Goal: Task Accomplishment & Management: Use online tool/utility

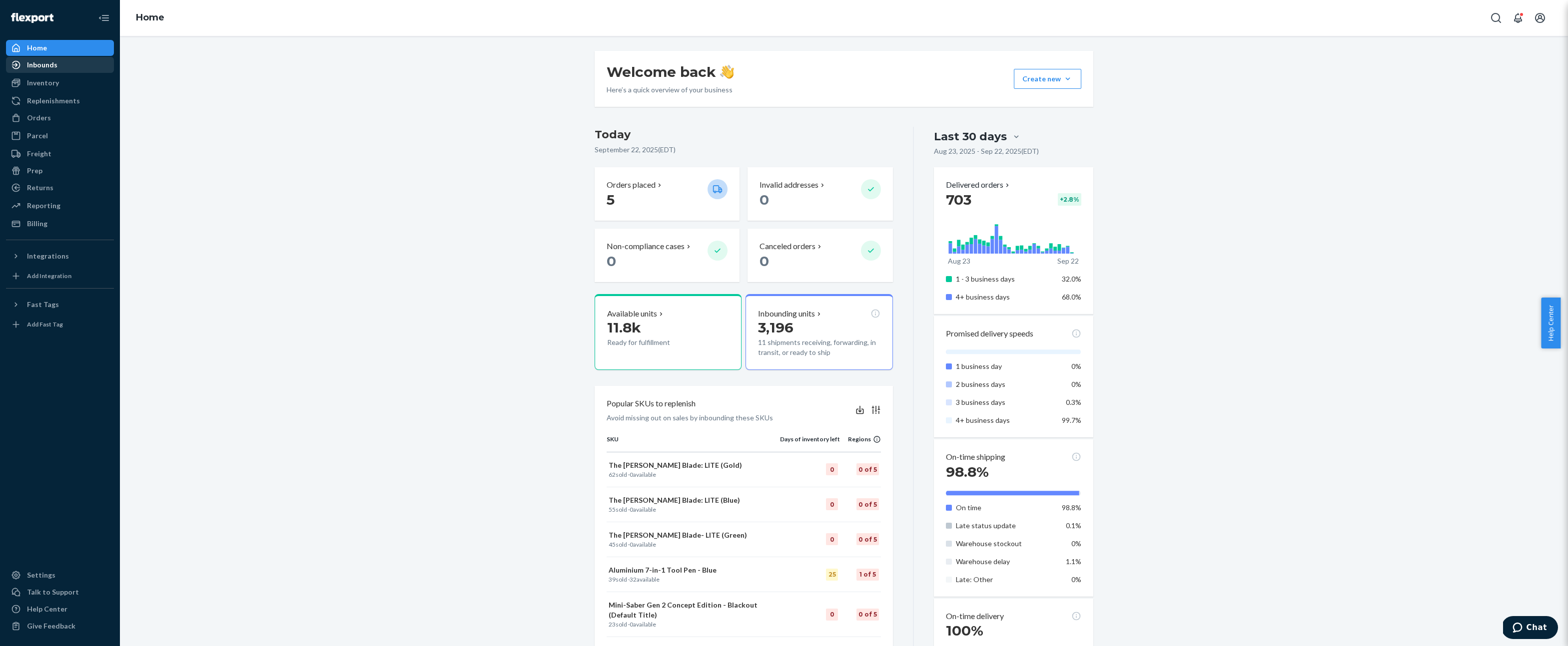
click at [66, 58] on div "Inbounds" at bounding box center [60, 65] width 106 height 14
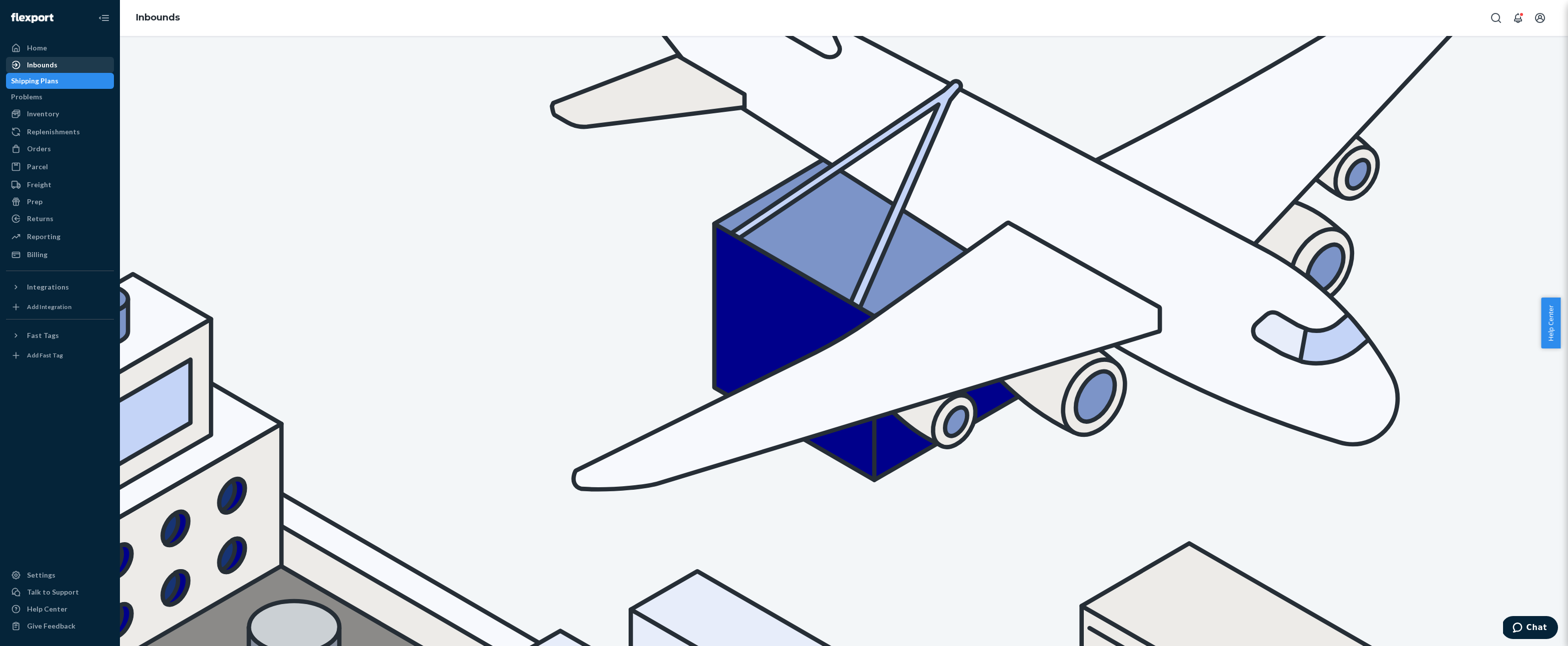
click at [74, 64] on div "Inbounds" at bounding box center [60, 65] width 106 height 14
click at [65, 51] on div "Home" at bounding box center [60, 48] width 106 height 14
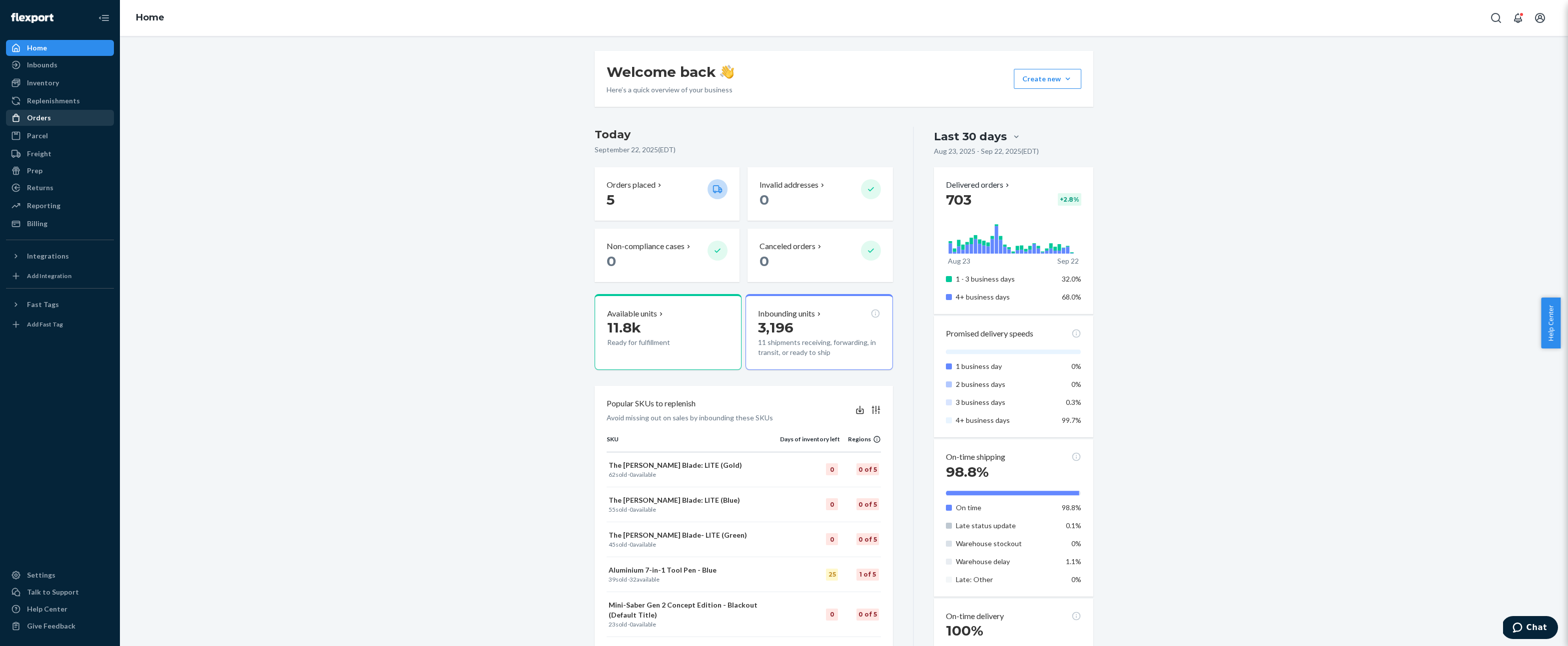
click at [56, 119] on div "Orders" at bounding box center [60, 118] width 106 height 14
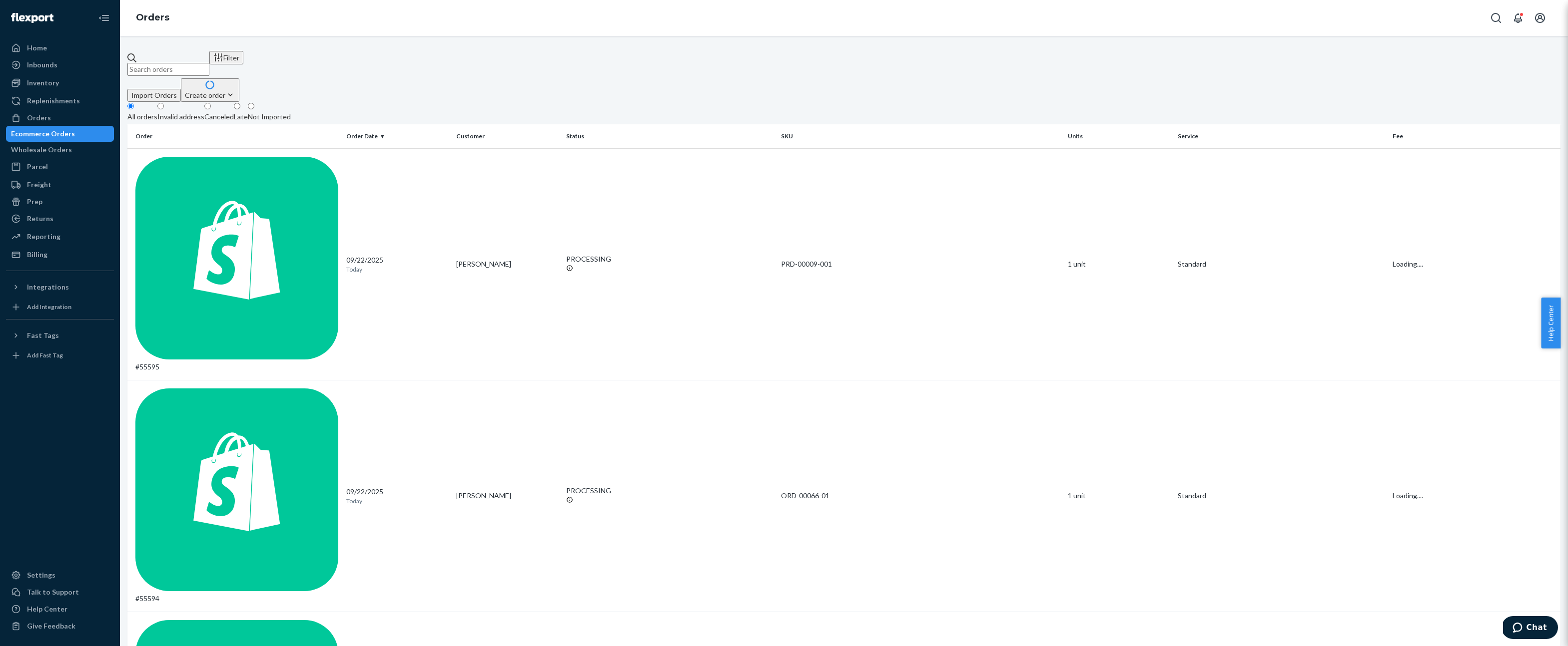
click at [223, 50] on div "Filter Import Orders Create order Ecommerce order Removal order All orders Inva…" at bounding box center [844, 341] width 1448 height 611
click at [209, 63] on input "text" at bounding box center [168, 69] width 82 height 13
paste input "53414"
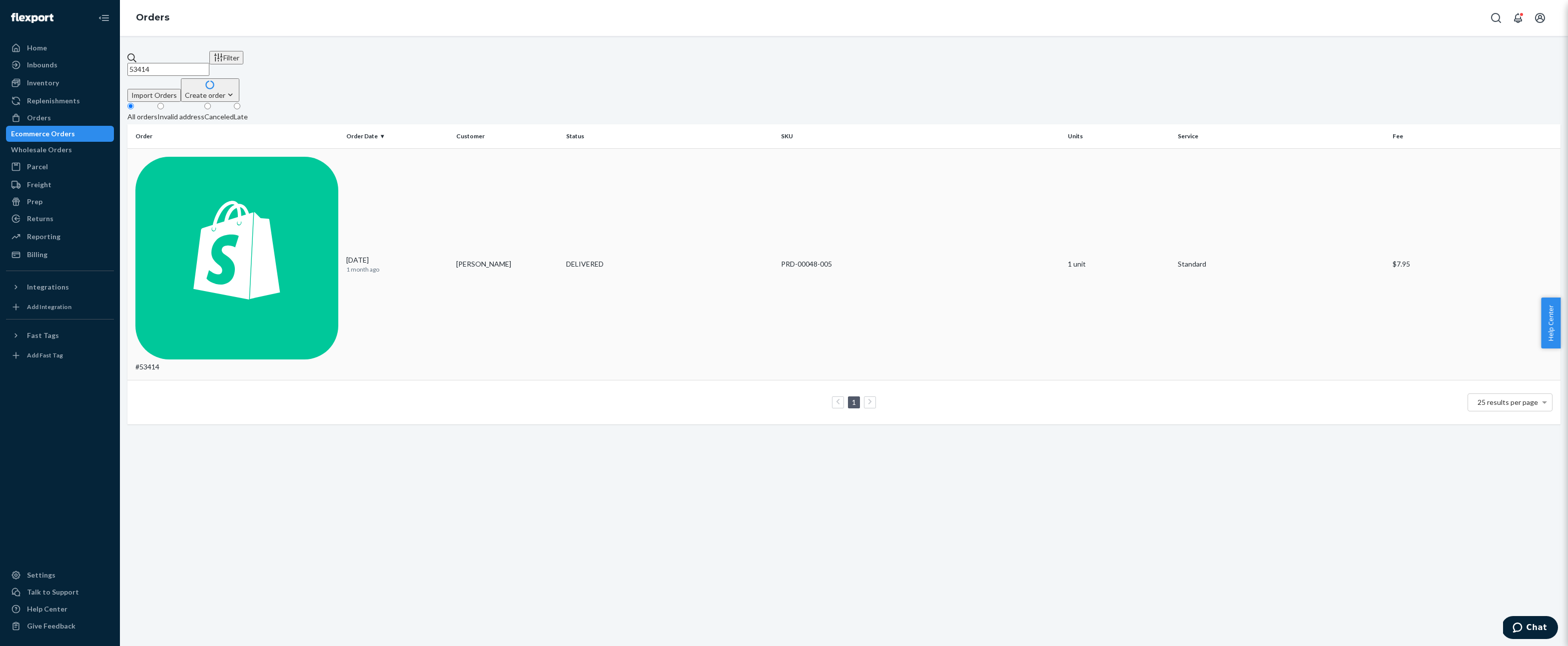
type input "53414"
click at [169, 160] on div "#53414" at bounding box center [237, 264] width 203 height 215
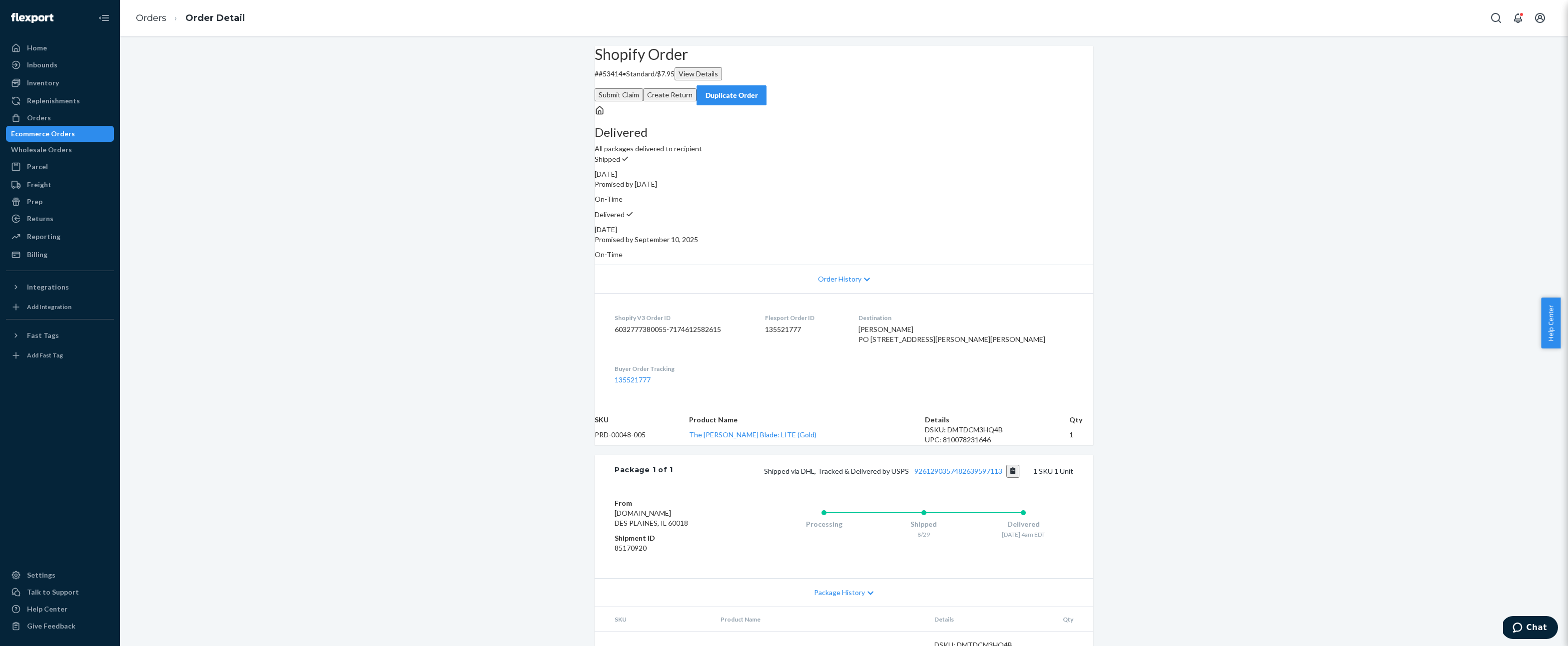
click at [635, 81] on p "# #53414 • Standard / $7.95 View Details" at bounding box center [844, 74] width 499 height 13
click at [62, 116] on div "Orders" at bounding box center [60, 118] width 106 height 14
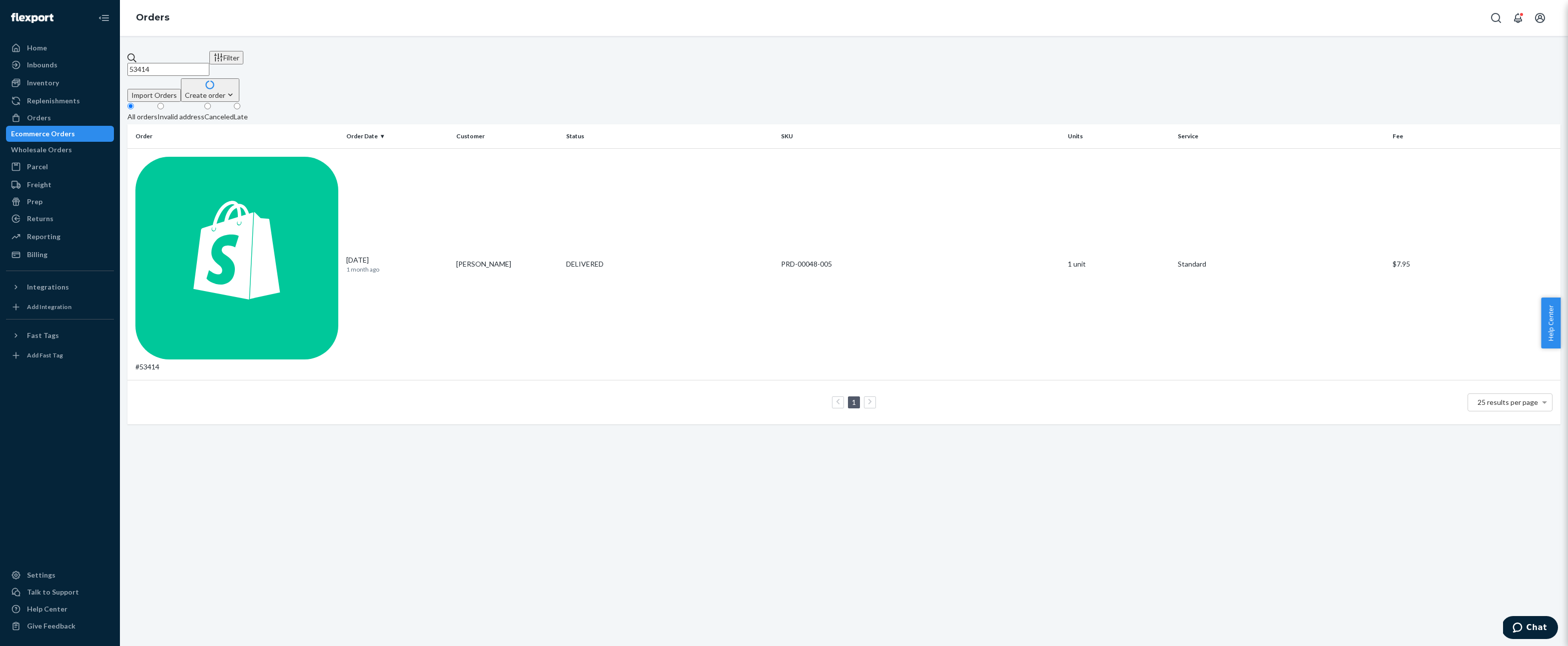
click at [209, 65] on input "53414" at bounding box center [168, 69] width 82 height 13
click at [200, 157] on div "#53414" at bounding box center [237, 264] width 203 height 215
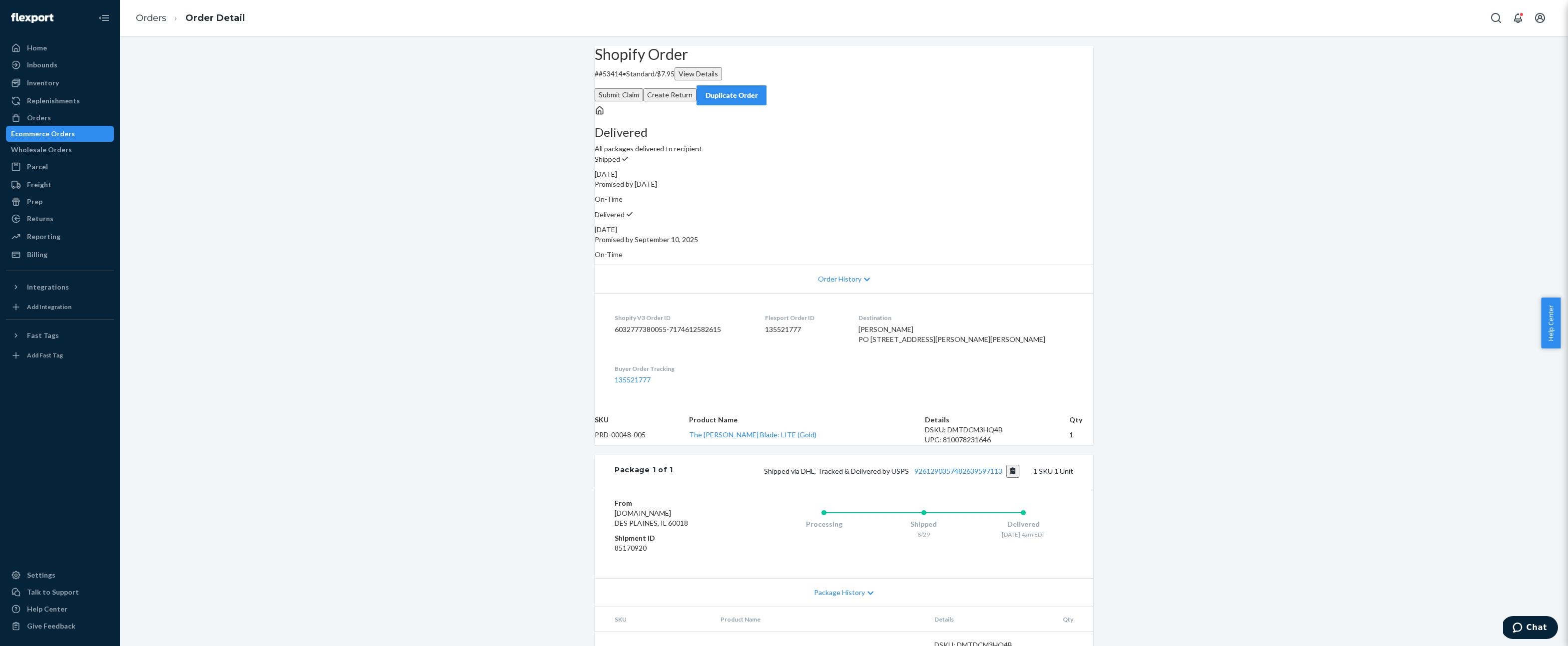
click at [696, 88] on button "Create Return" at bounding box center [670, 94] width 54 height 13
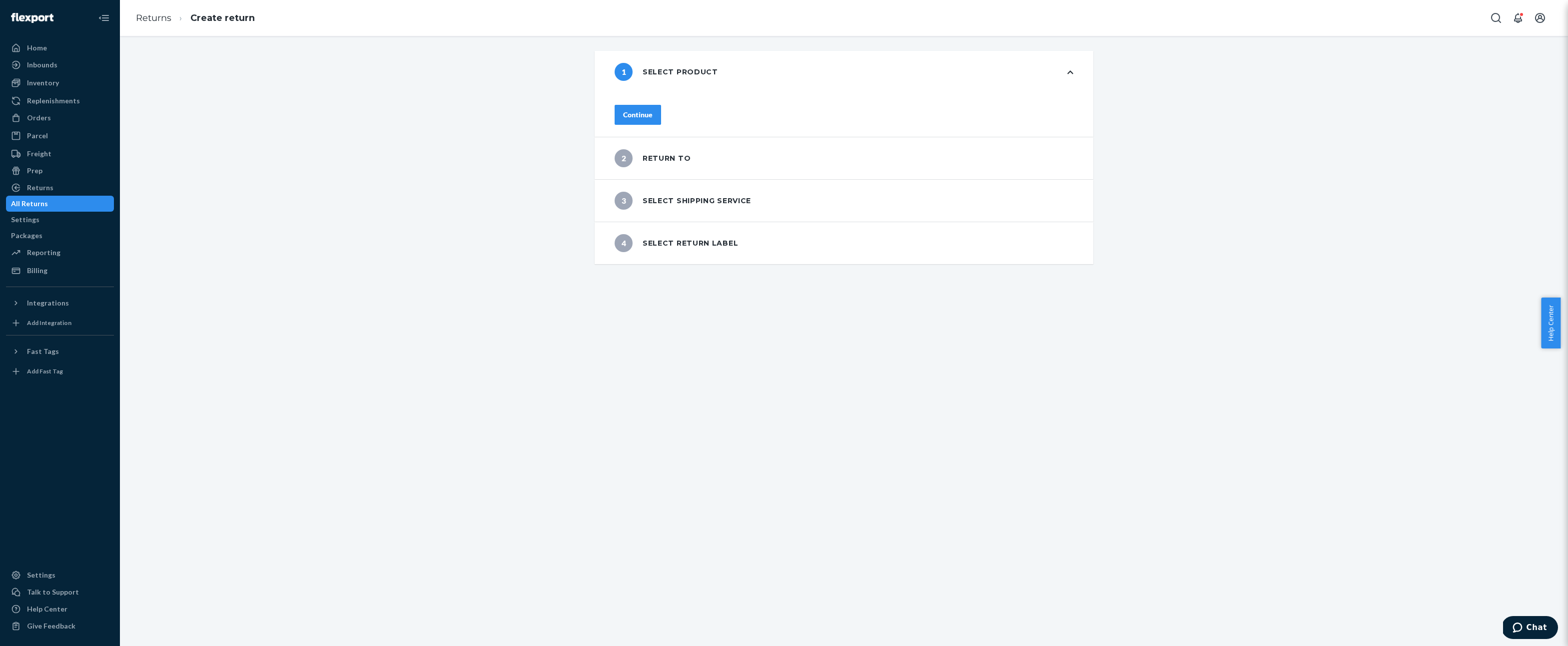
click at [648, 114] on div "Continue" at bounding box center [638, 114] width 29 height 10
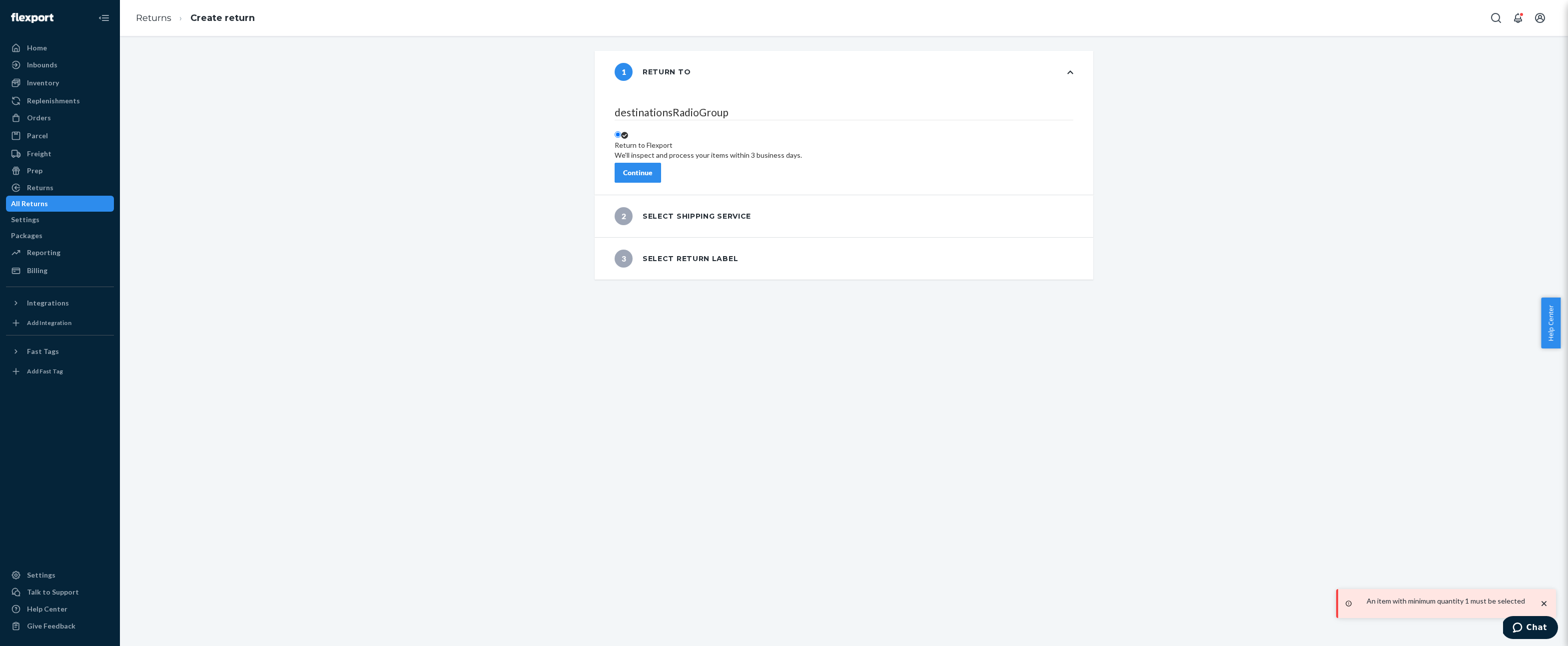
click at [653, 169] on div "Continue" at bounding box center [638, 172] width 29 height 10
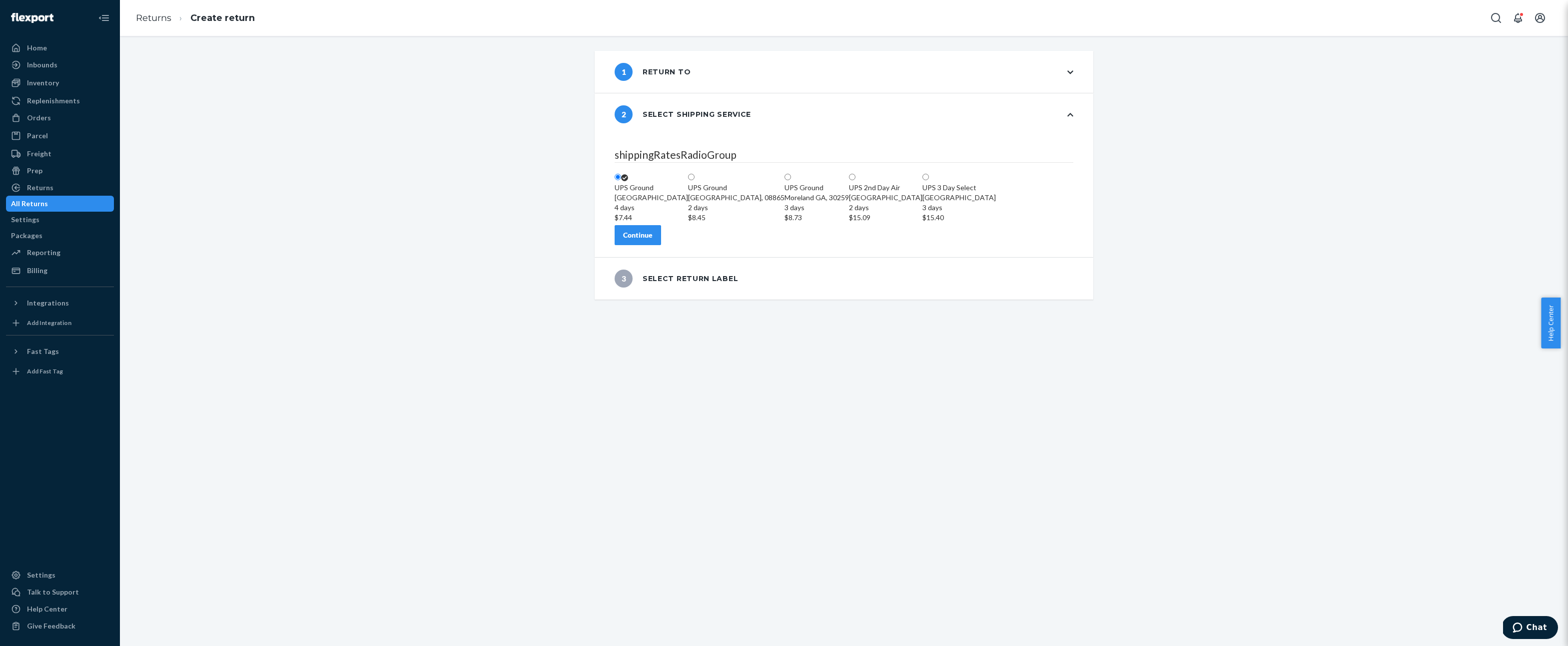
click at [653, 240] on div "Continue" at bounding box center [638, 235] width 29 height 10
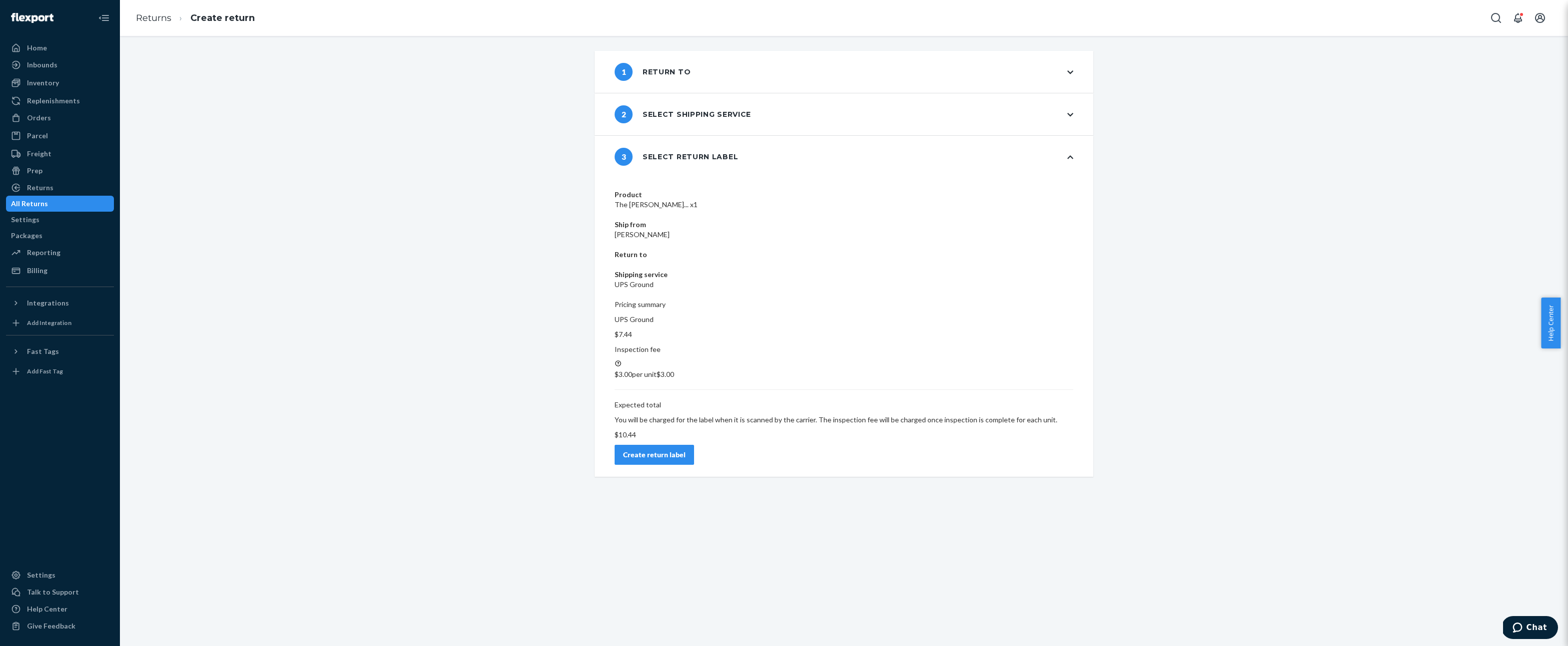
click at [1025, 430] on p "$10.44" at bounding box center [844, 435] width 459 height 10
click at [694, 445] on button "Create return label" at bounding box center [654, 455] width 79 height 20
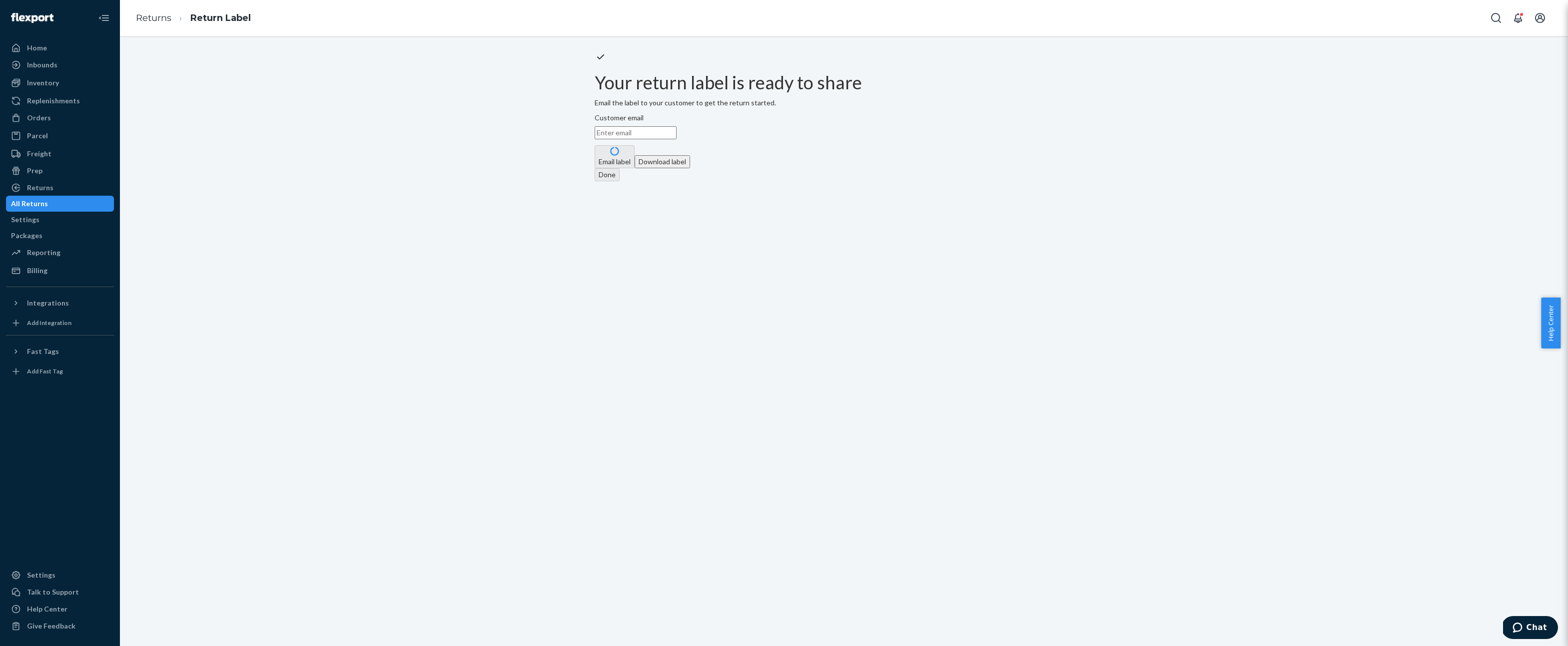
click at [1012, 165] on div "Your return label is ready to share Email the label to your customer to get the…" at bounding box center [844, 116] width 499 height 131
click at [690, 168] on button "Download label" at bounding box center [663, 161] width 55 height 13
